Goal: Information Seeking & Learning: Learn about a topic

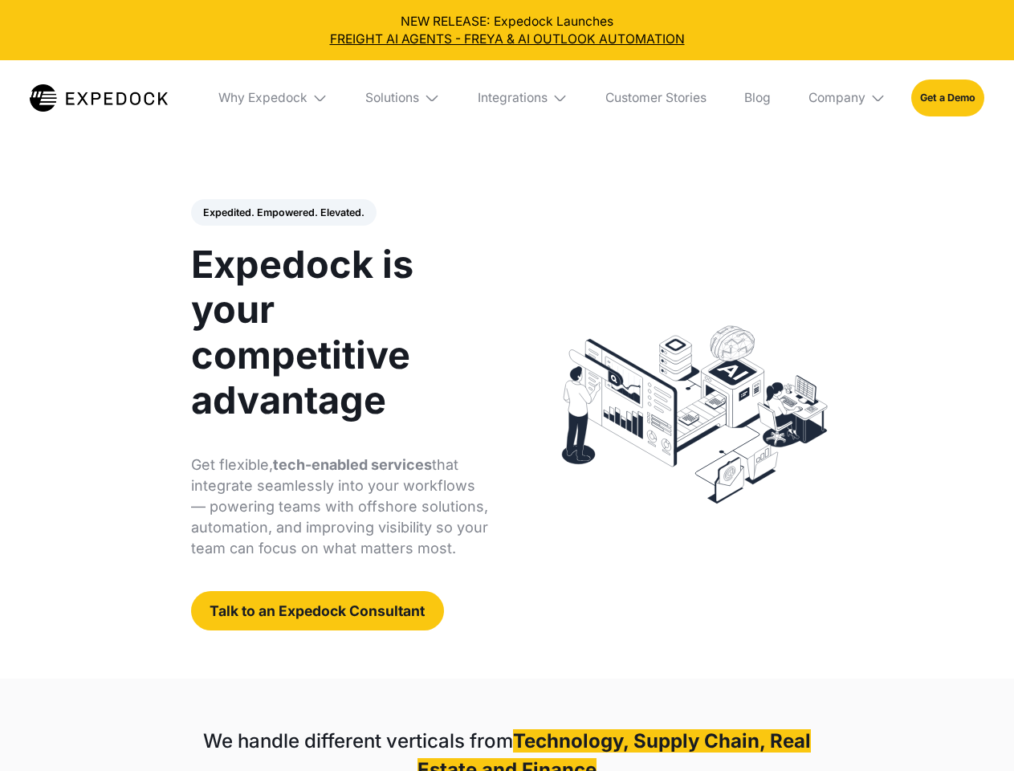
select select
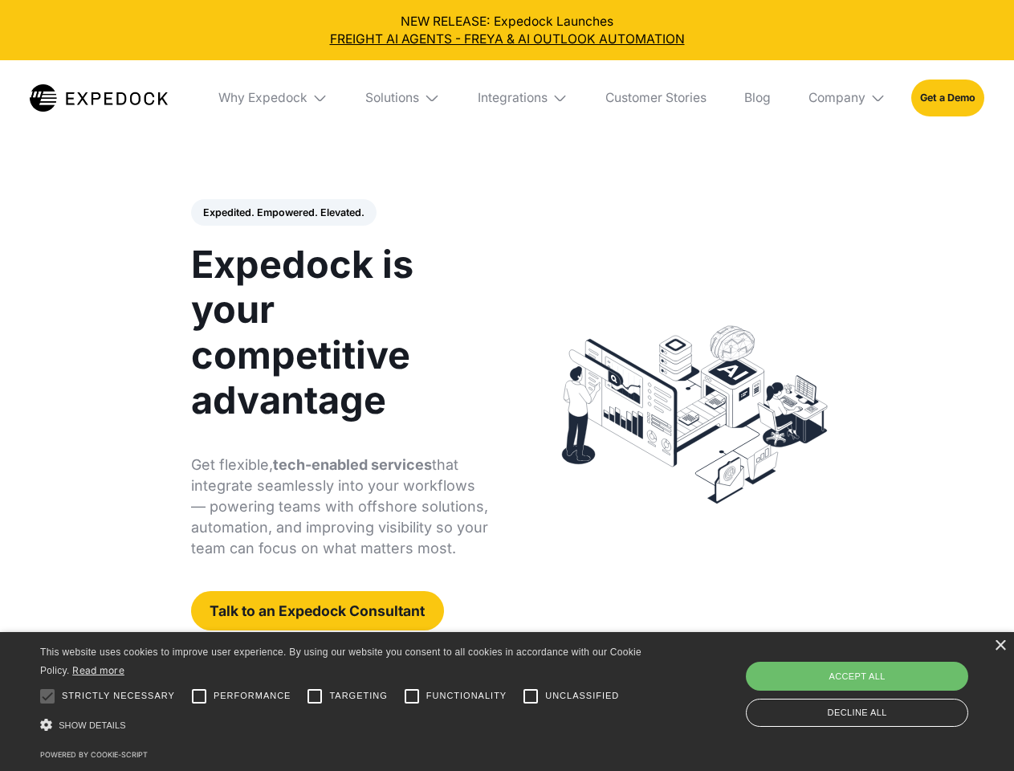
click at [507, 98] on div "Integrations" at bounding box center [513, 98] width 70 height 16
click at [274, 98] on div "Why Expedock" at bounding box center [249, 98] width 89 height 16
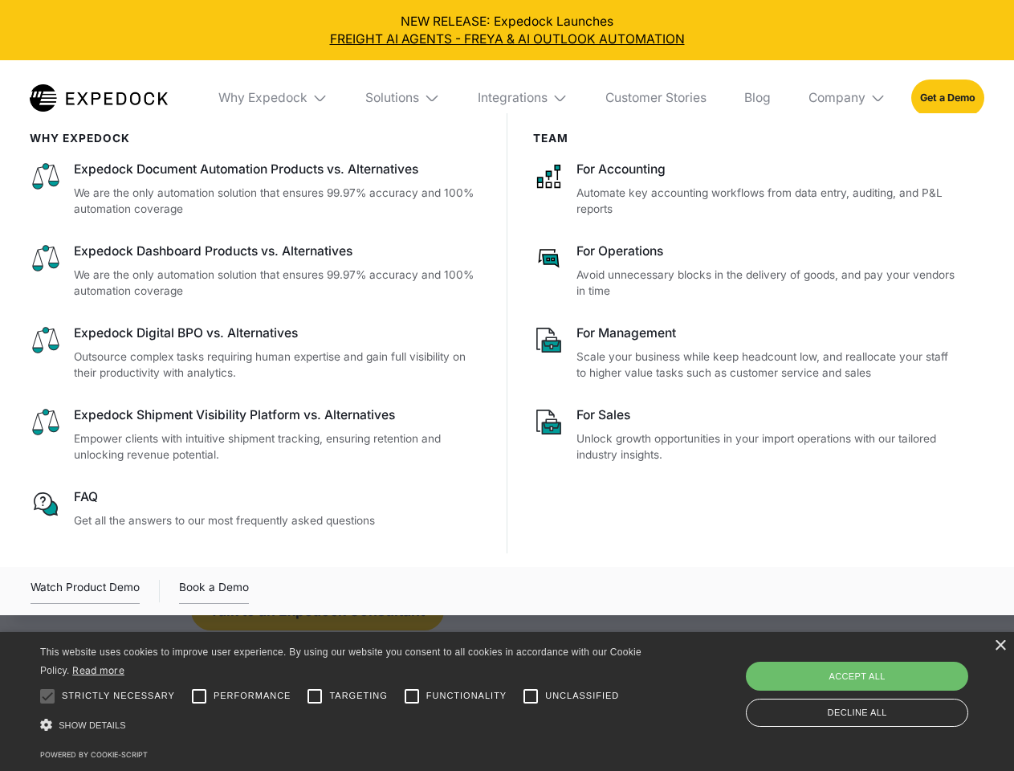
click at [404, 98] on div "Solutions" at bounding box center [392, 98] width 54 height 16
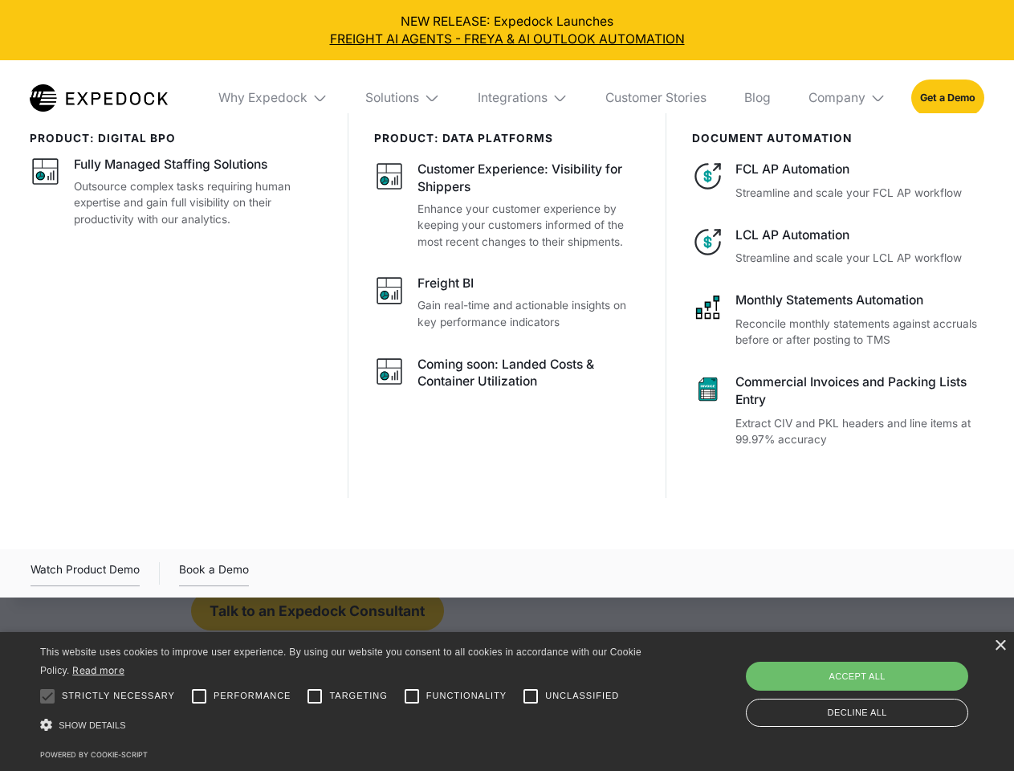
click at [524, 98] on div "Integrations" at bounding box center [513, 98] width 70 height 16
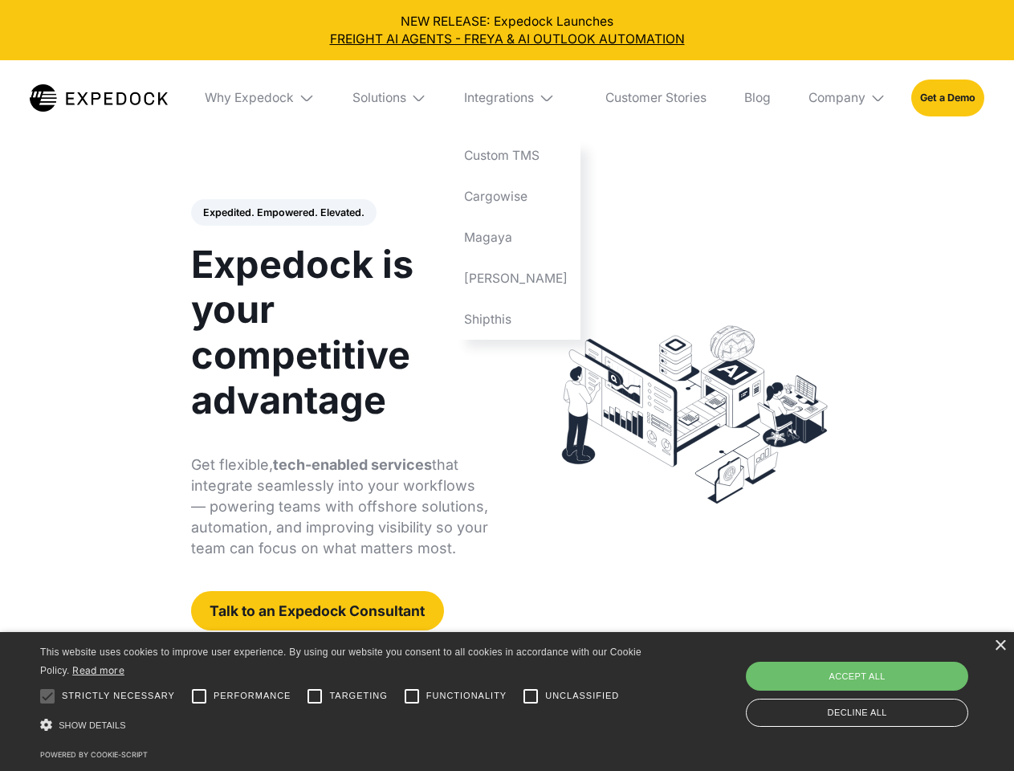
click at [848, 98] on div "Company" at bounding box center [837, 98] width 57 height 16
click at [283, 213] on div "Expedited. Empowered. Elevated. Automate Freight Document Extraction at 99.97% …" at bounding box center [340, 415] width 298 height 432
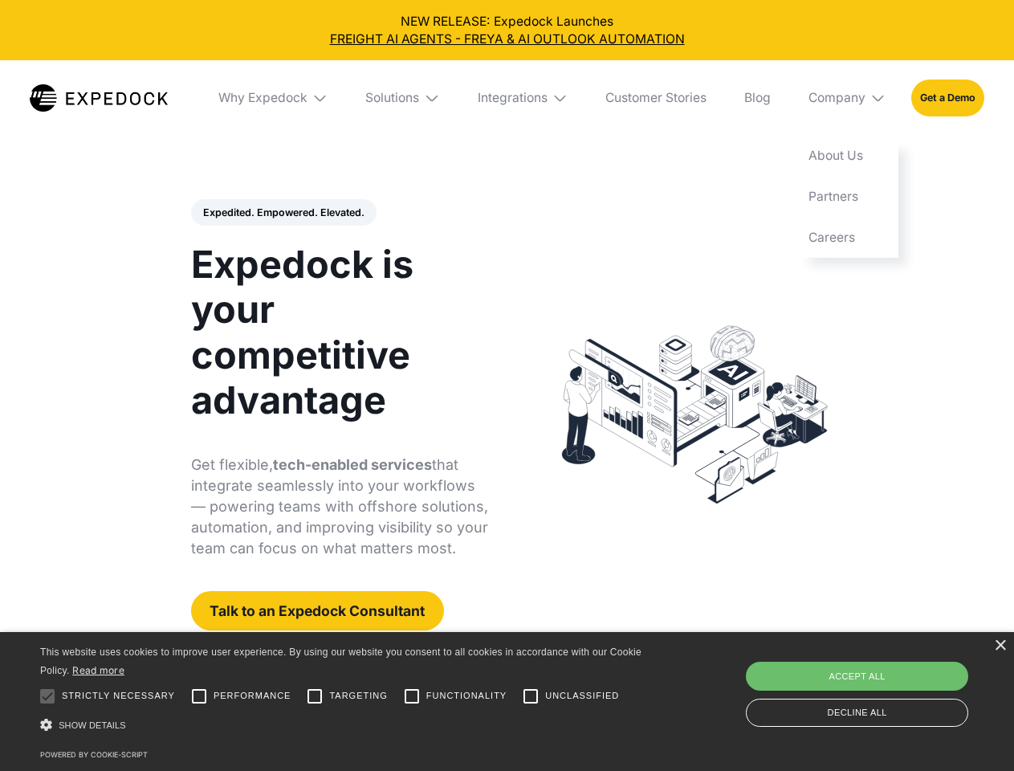
click at [47, 696] on div at bounding box center [47, 696] width 32 height 32
click at [199, 696] on input "Performance" at bounding box center [199, 696] width 32 height 32
checkbox input "true"
click at [315, 696] on input "Targeting" at bounding box center [315, 696] width 32 height 32
checkbox input "true"
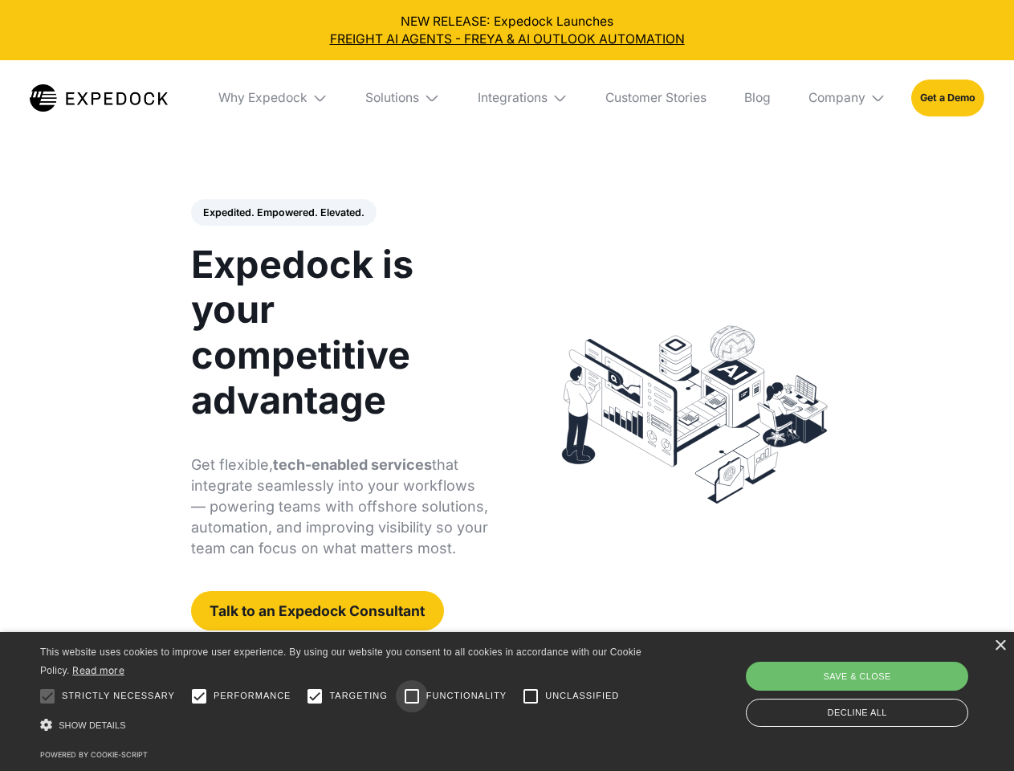
click at [412, 696] on input "Functionality" at bounding box center [412, 696] width 32 height 32
checkbox input "true"
